Goal: Information Seeking & Learning: Obtain resource

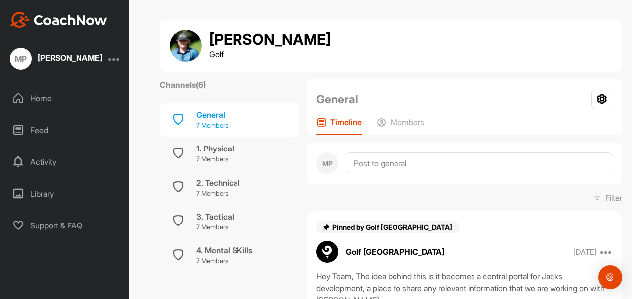
click at [207, 119] on div "General" at bounding box center [212, 115] width 32 height 12
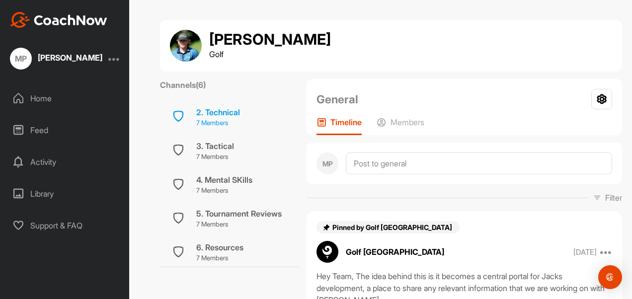
click at [215, 107] on div "2. Technical" at bounding box center [218, 112] width 44 height 12
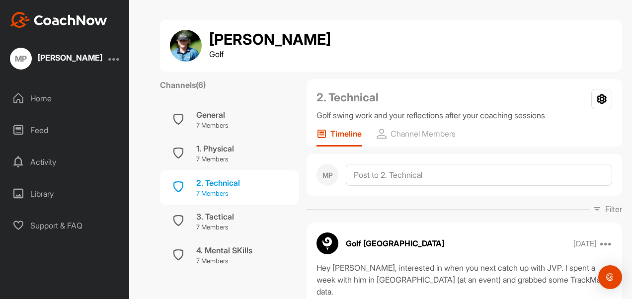
click at [223, 186] on div "2. Technical" at bounding box center [218, 183] width 44 height 12
click at [214, 219] on div "3. Tactical" at bounding box center [215, 217] width 38 height 12
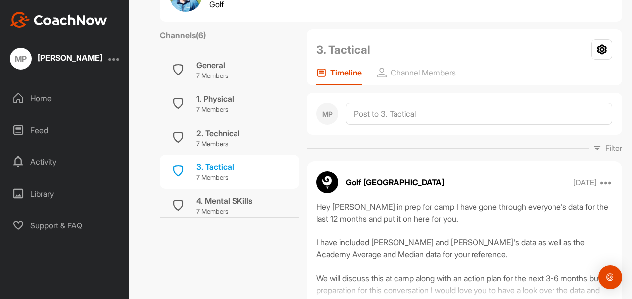
scroll to position [99, 0]
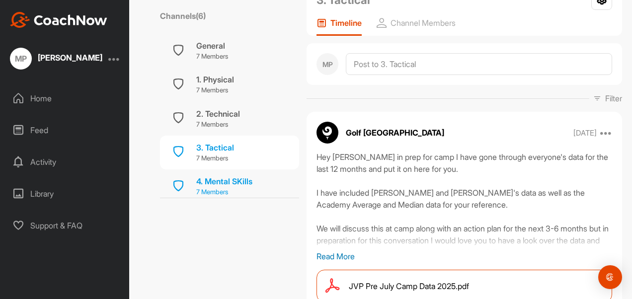
click at [216, 178] on div "4. Mental SKills" at bounding box center [224, 182] width 56 height 12
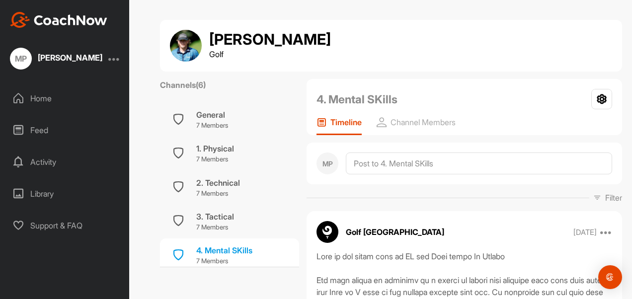
click at [47, 194] on div "Library" at bounding box center [64, 193] width 119 height 25
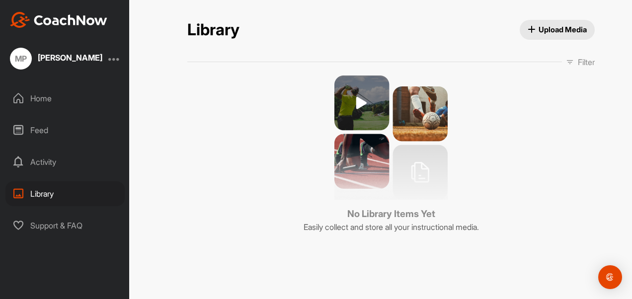
click at [43, 158] on div "Activity" at bounding box center [64, 162] width 119 height 25
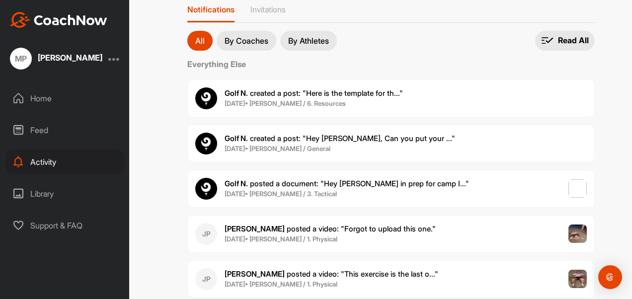
scroll to position [50, 0]
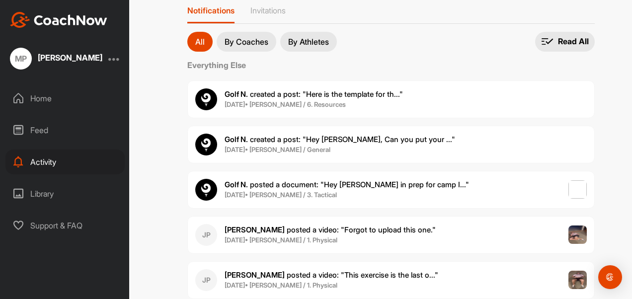
click at [269, 92] on span "Golf N. created a post : "Here is the template for th..."" at bounding box center [314, 93] width 178 height 9
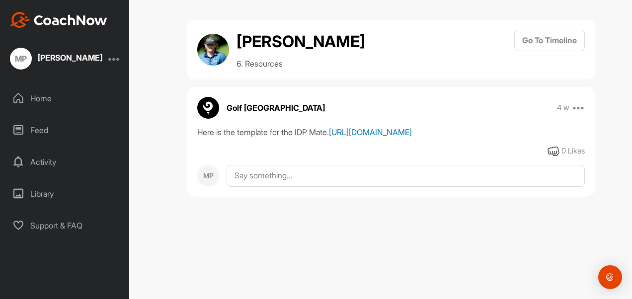
click at [356, 137] on link "https://www.canva.com/design/DAGtwaUzZfU/ZGgGoeKo8-EFfwZpSIoGNQ/edit" at bounding box center [370, 132] width 83 height 10
